Goal: Information Seeking & Learning: Learn about a topic

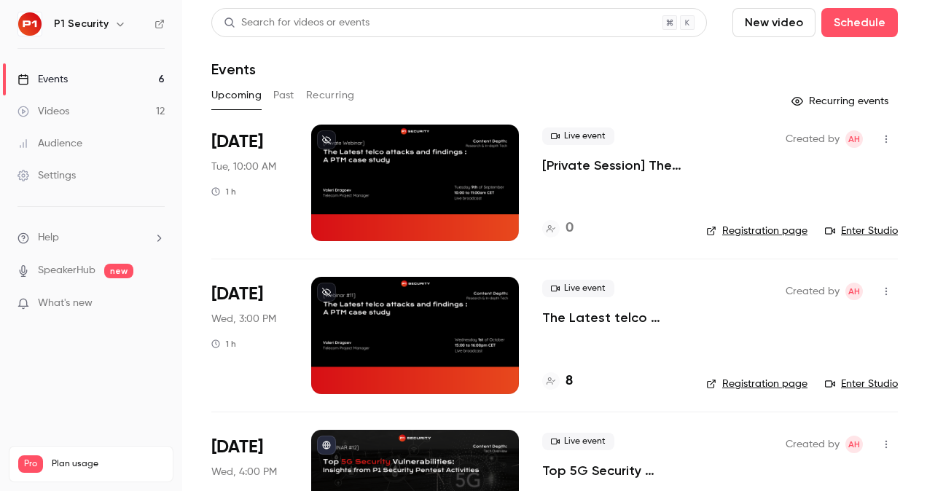
scroll to position [178, 0]
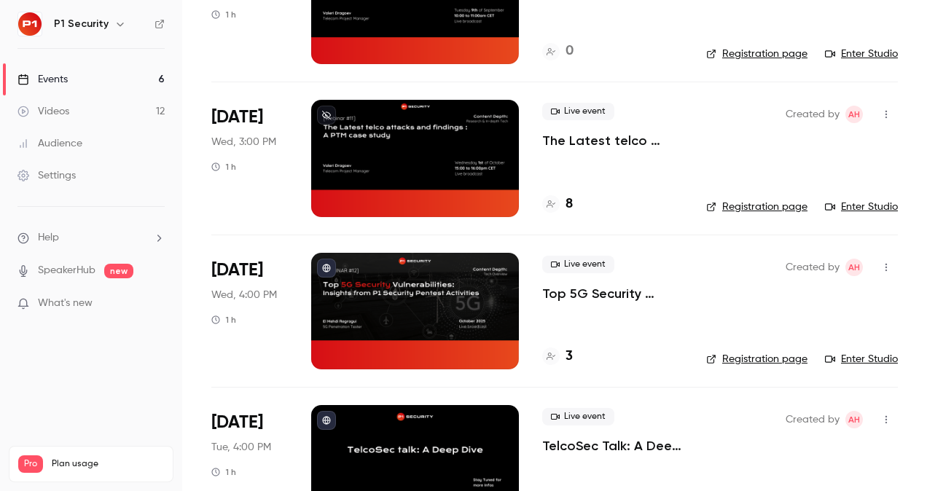
click at [579, 292] on p "Top 5G Security Vulnerabilities: Insights from P1 Security Pentest Activities" at bounding box center [612, 293] width 141 height 17
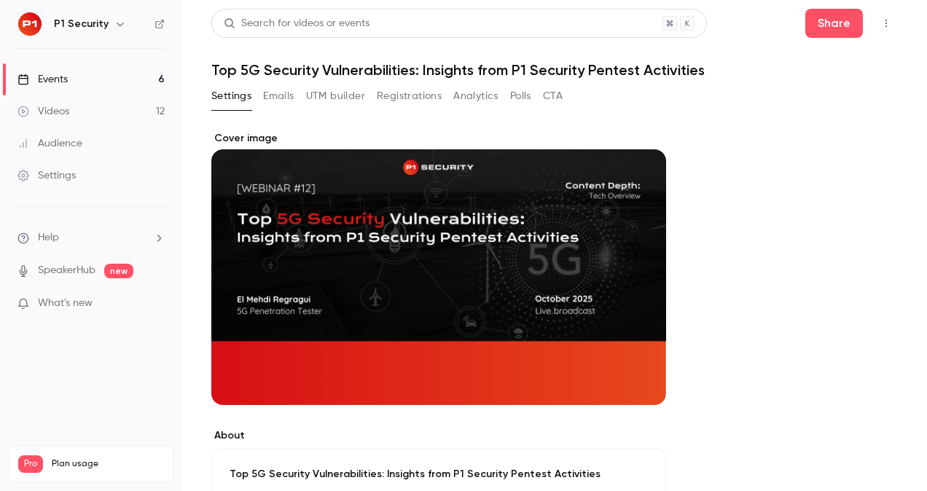
click at [388, 90] on button "Registrations" at bounding box center [409, 96] width 65 height 23
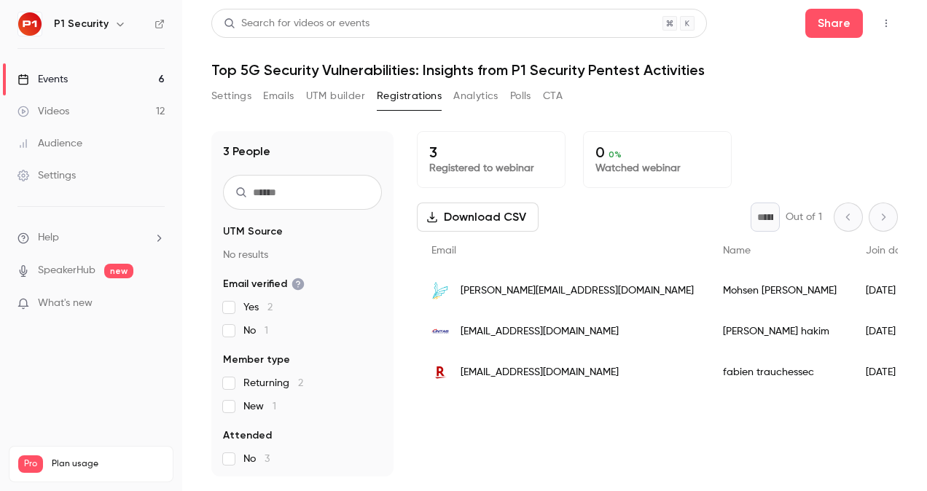
click at [76, 80] on link "Events 6" at bounding box center [91, 79] width 182 height 32
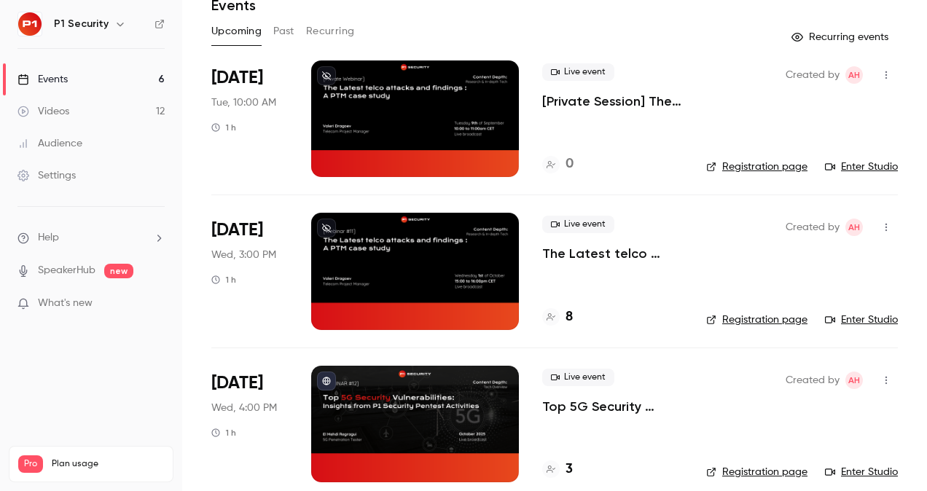
scroll to position [243, 0]
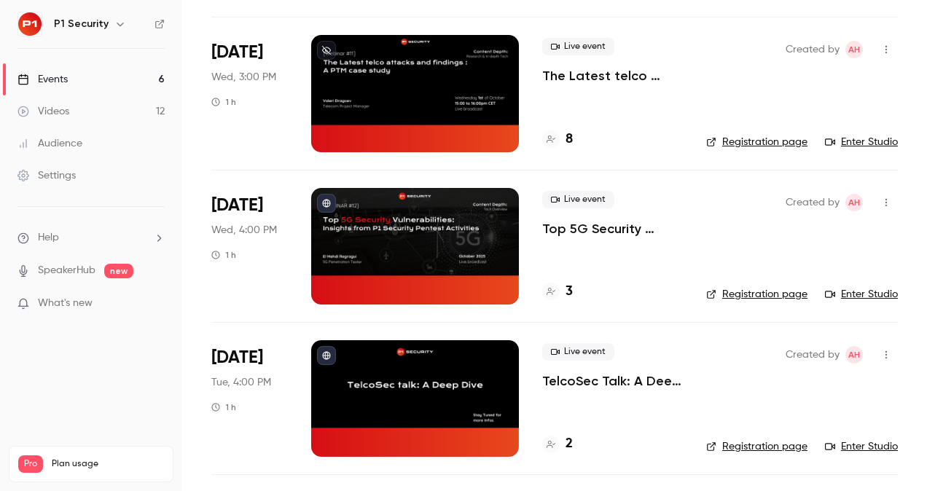
click at [580, 230] on p "Top 5G Security Vulnerabilities: Insights from P1 Security Pentest Activities" at bounding box center [612, 228] width 141 height 17
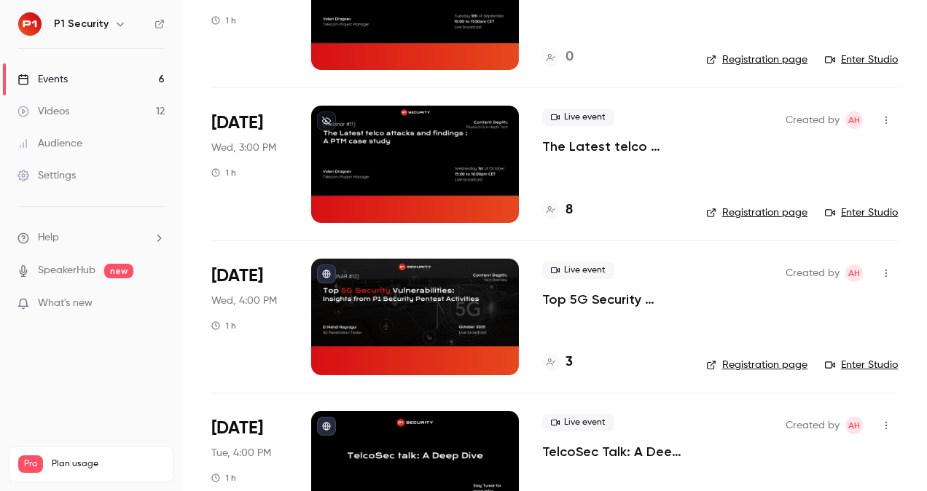
scroll to position [173, 0]
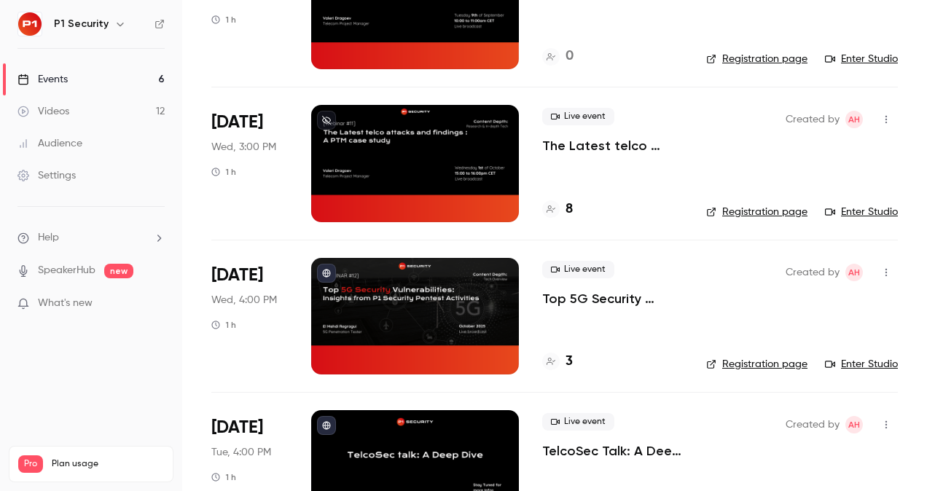
click at [609, 301] on p "Top 5G Security Vulnerabilities: Insights from P1 Security Pentest Activities" at bounding box center [612, 298] width 141 height 17
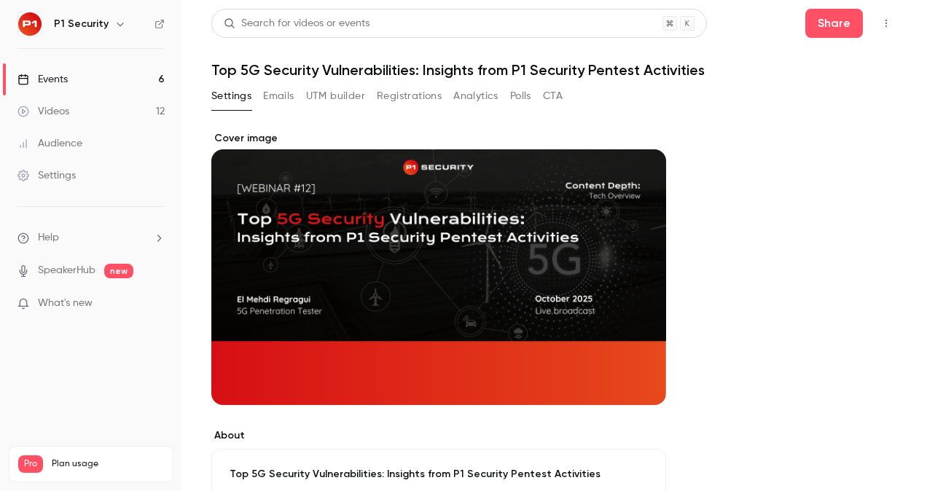
click at [322, 66] on header "Search for videos or events Share Top 5G Security Vulnerabilities: Insights fro…" at bounding box center [554, 44] width 687 height 70
click at [322, 66] on h1 "Top 5G Security Vulnerabilities: Insights from P1 Security Pentest Activities" at bounding box center [554, 69] width 687 height 17
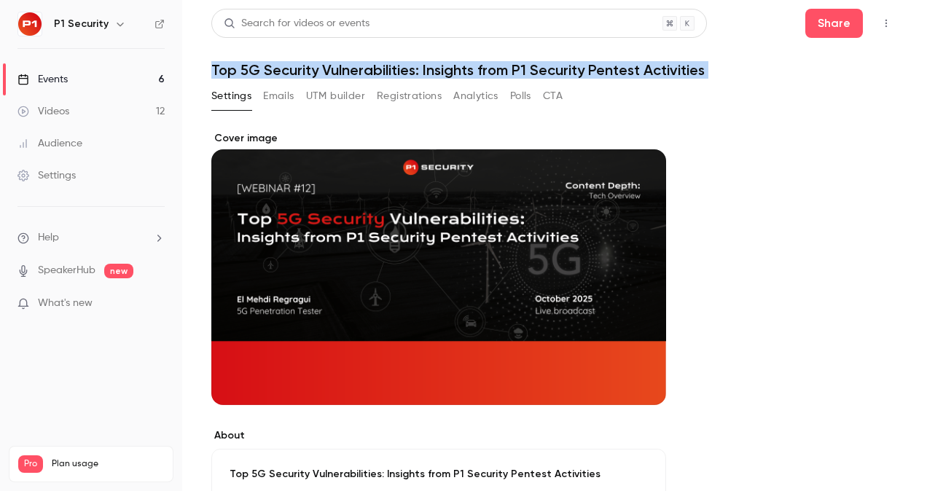
click at [322, 66] on h1 "Top 5G Security Vulnerabilities: Insights from P1 Security Pentest Activities" at bounding box center [554, 69] width 687 height 17
copy div "Top 5G Security Vulnerabilities: Insights from P1 Security Pentest Activities S…"
